Goal: Transaction & Acquisition: Purchase product/service

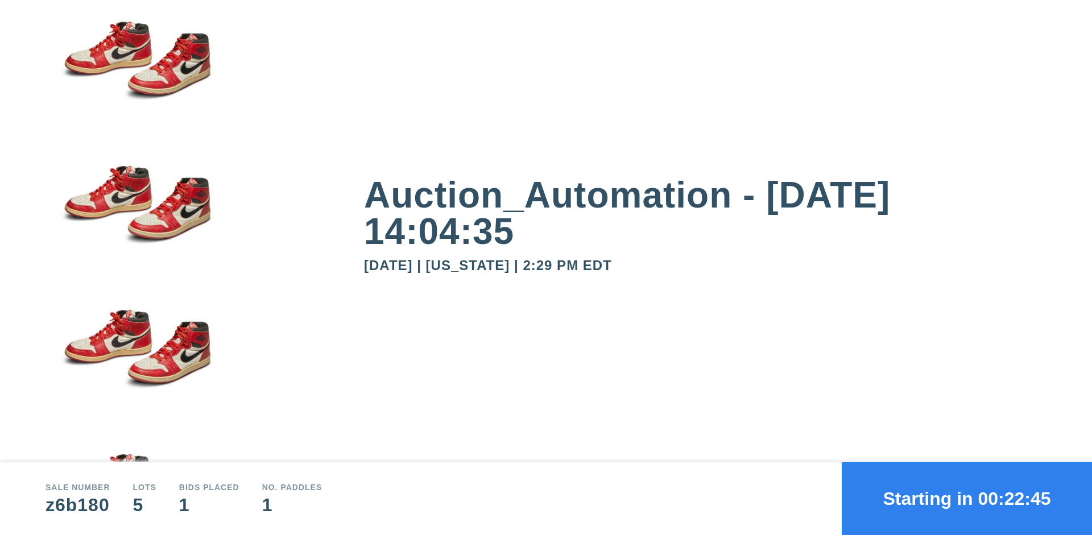
click at [967, 499] on button "Starting in 00:22:45" at bounding box center [967, 498] width 250 height 73
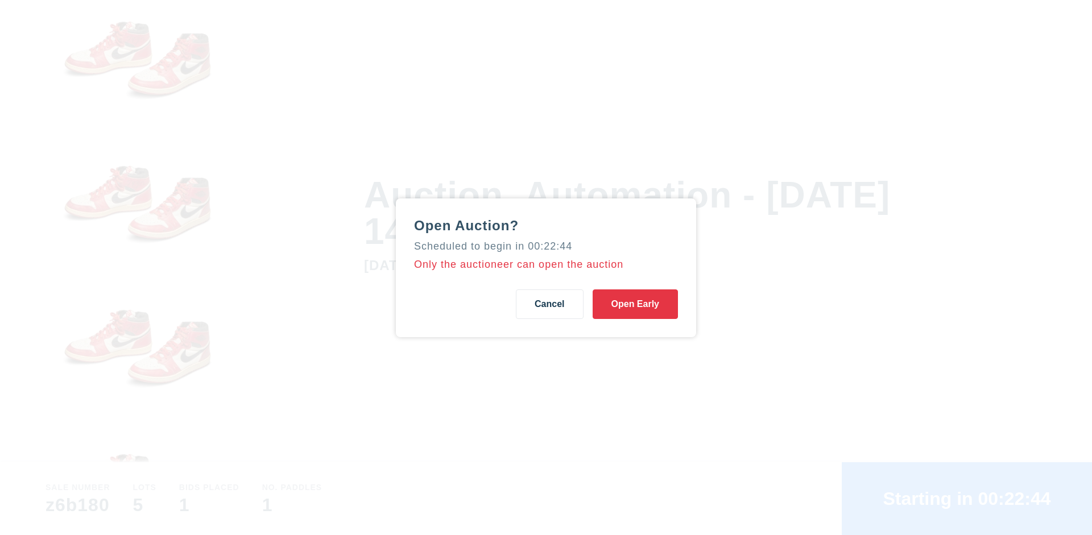
click at [635, 304] on button "Open Early" at bounding box center [635, 304] width 85 height 30
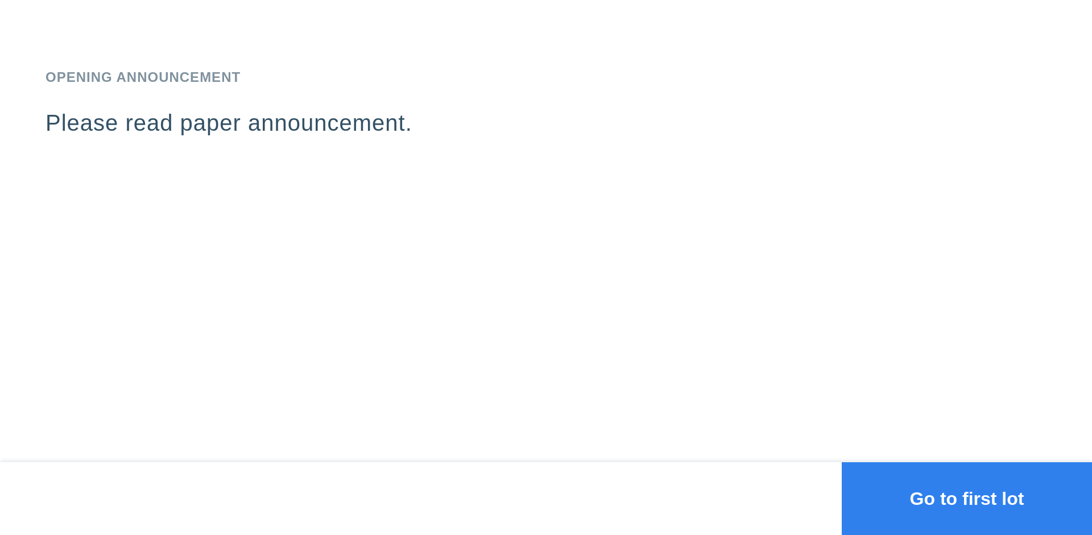
click at [967, 499] on button "Go to first lot" at bounding box center [967, 498] width 250 height 73
